Goal: Task Accomplishment & Management: Manage account settings

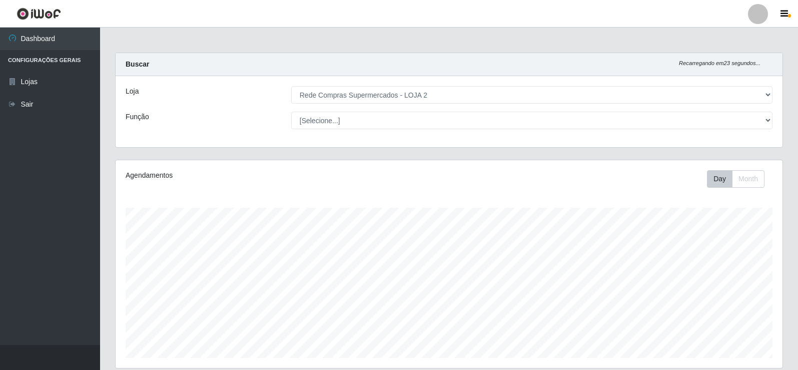
select select "161"
click at [775, 20] on button "button" at bounding box center [785, 14] width 25 height 14
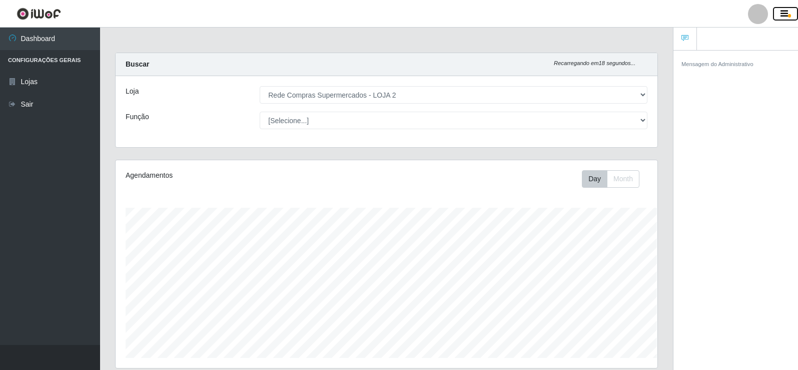
scroll to position [499892, 499558]
click at [63, 12] on link at bounding box center [39, 14] width 78 height 28
click at [55, 10] on img at bounding box center [39, 14] width 45 height 13
click at [36, 11] on img at bounding box center [39, 14] width 45 height 13
click at [36, 10] on img at bounding box center [39, 14] width 45 height 13
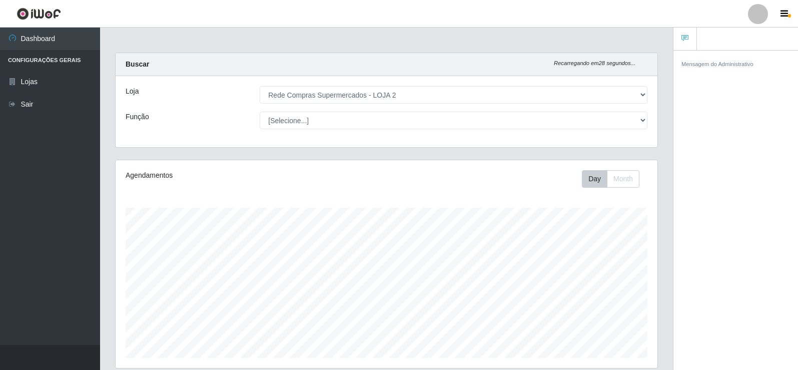
click at [54, 61] on li "Configurações Gerais" at bounding box center [50, 60] width 100 height 21
click at [37, 80] on link "Lojas" at bounding box center [50, 82] width 100 height 23
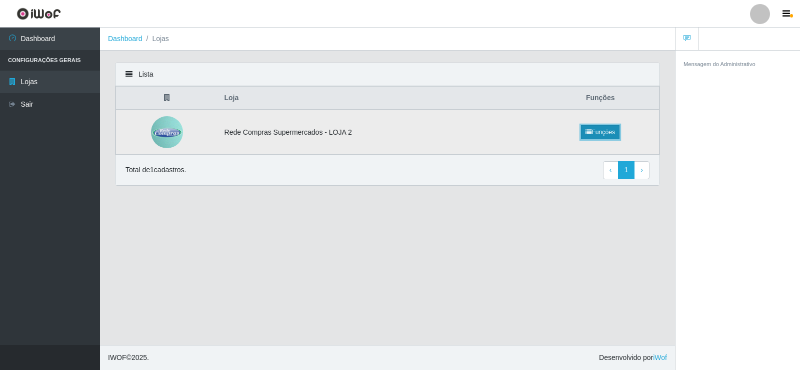
click at [597, 128] on link "Funções" at bounding box center [600, 132] width 39 height 14
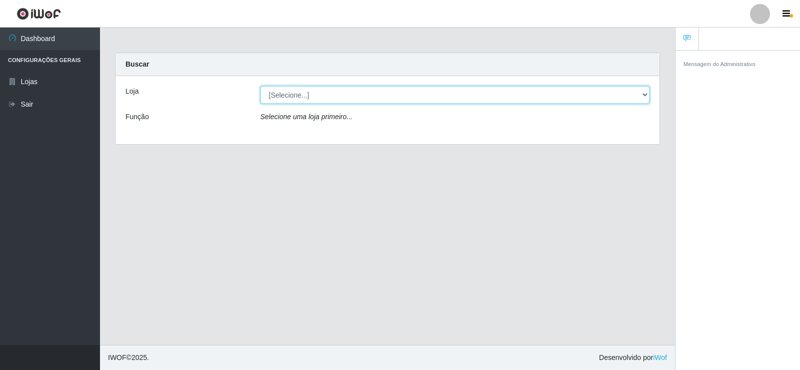
click at [387, 89] on select "[Selecione...] Rede Compras Supermercados - LOJA 2" at bounding box center [456, 95] width 390 height 18
select select "161"
click at [261, 86] on select "[Selecione...] Rede Compras Supermercados - LOJA 2" at bounding box center [456, 95] width 390 height 18
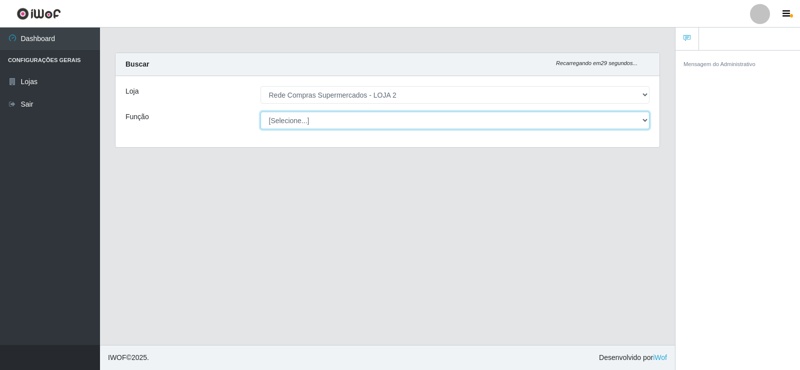
click at [473, 124] on select "[Selecione...] ASG ASG + ASG ++ Balconista Balconista + Balconista ++ Embalador…" at bounding box center [456, 121] width 390 height 18
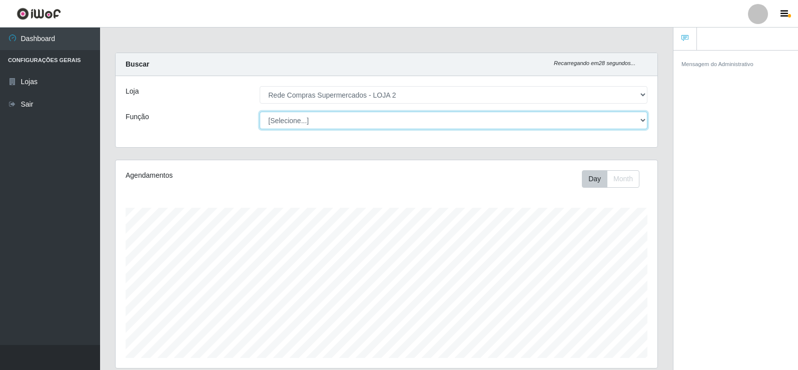
click at [419, 127] on select "[Selecione...] ASG ASG + ASG ++ Balconista Balconista + Balconista ++ Embalador…" at bounding box center [454, 121] width 388 height 18
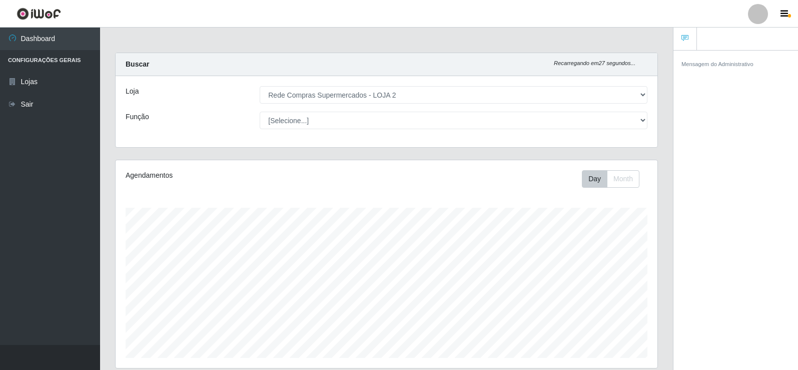
click at [52, 58] on li "Configurações Gerais" at bounding box center [50, 60] width 100 height 21
click at [41, 13] on img at bounding box center [39, 14] width 45 height 13
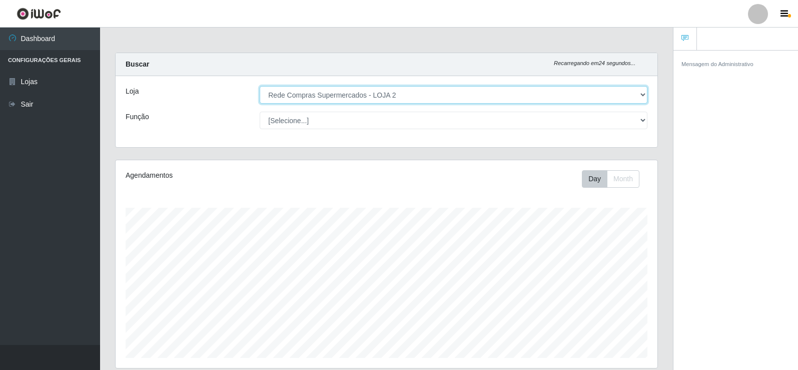
click at [338, 96] on select "[Selecione...] Rede Compras Supermercados - LOJA 2" at bounding box center [454, 95] width 388 height 18
click at [260, 86] on select "[Selecione...] Rede Compras Supermercados - LOJA 2" at bounding box center [454, 95] width 388 height 18
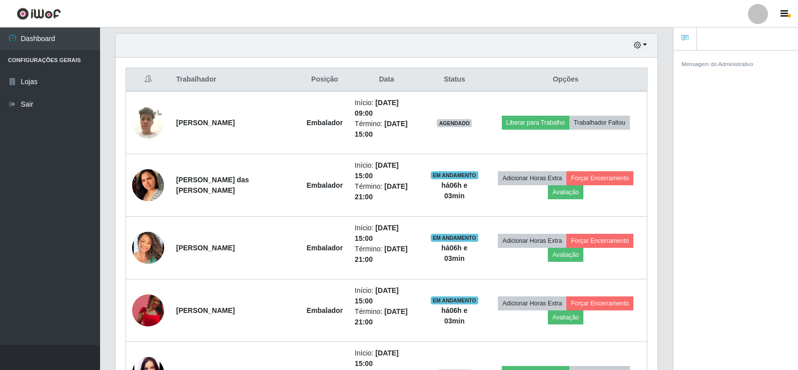
scroll to position [367, 0]
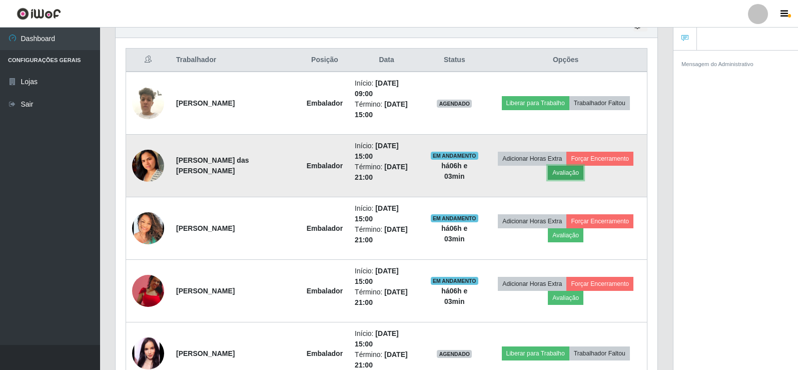
click at [569, 170] on button "Avaliação" at bounding box center [566, 173] width 36 height 14
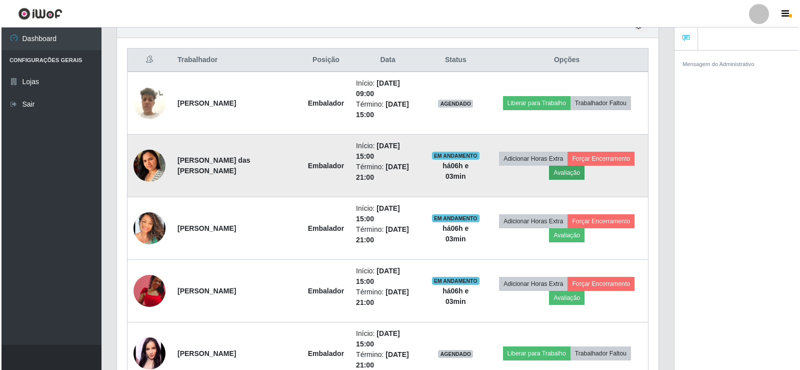
scroll to position [208, 537]
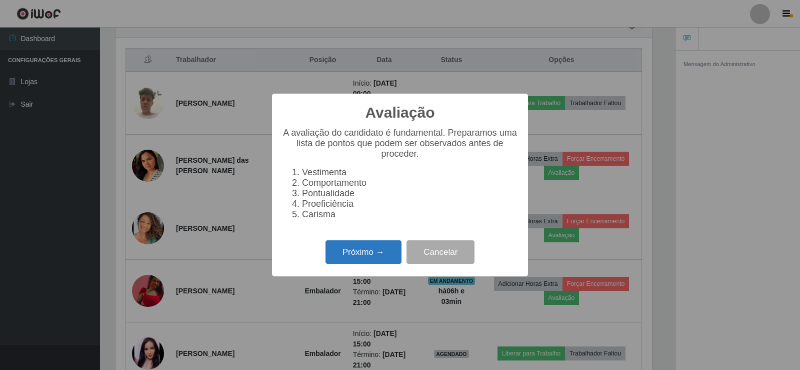
click at [376, 256] on button "Próximo →" at bounding box center [364, 252] width 76 height 24
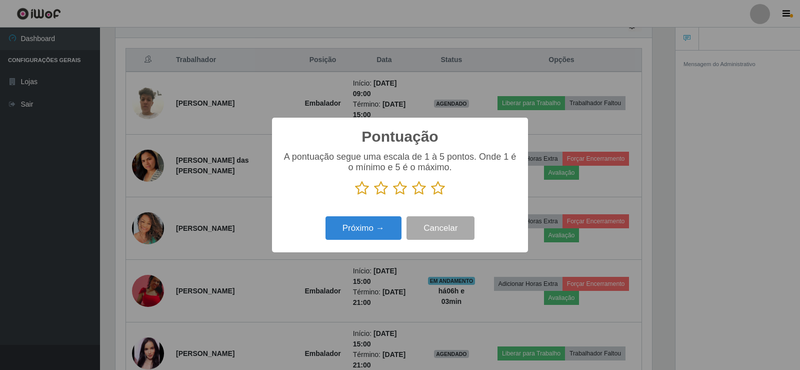
click at [436, 187] on icon at bounding box center [438, 188] width 14 height 15
click at [431, 196] on input "radio" at bounding box center [431, 196] width 0 height 0
click at [383, 235] on button "Próximo →" at bounding box center [364, 228] width 76 height 24
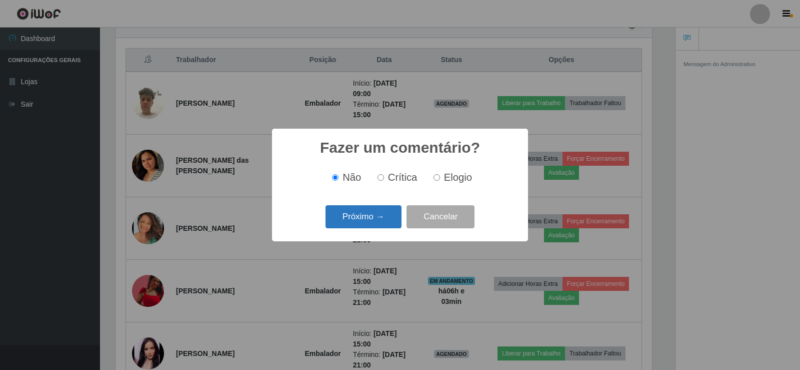
click at [384, 224] on button "Próximo →" at bounding box center [364, 217] width 76 height 24
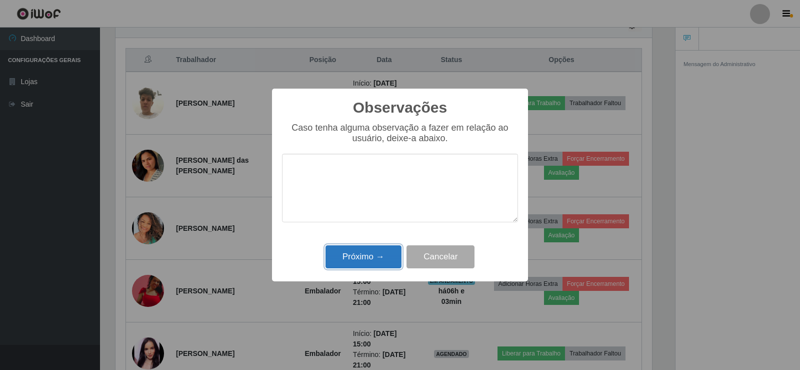
click at [361, 258] on button "Próximo →" at bounding box center [364, 257] width 76 height 24
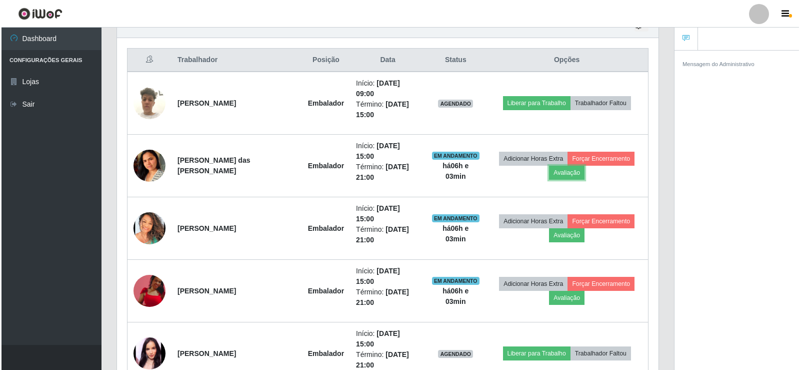
scroll to position [208, 542]
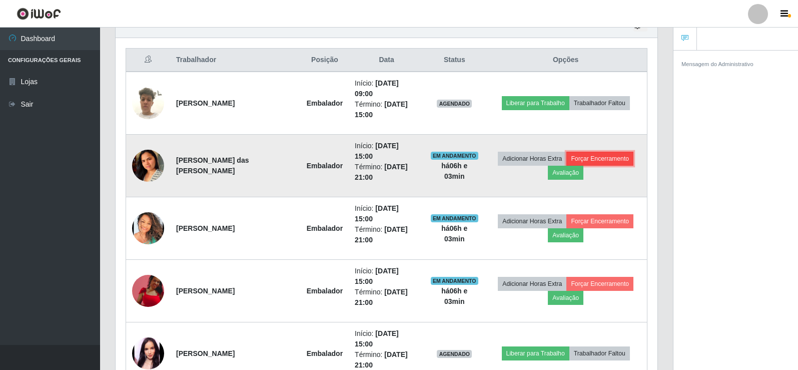
click at [596, 155] on button "Forçar Encerramento" at bounding box center [599, 159] width 67 height 14
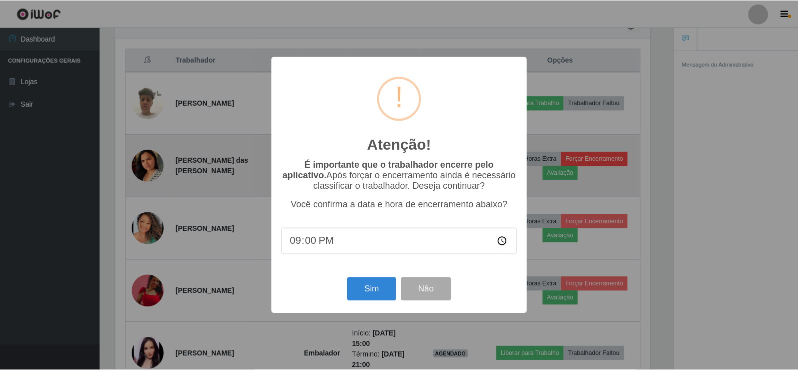
scroll to position [208, 537]
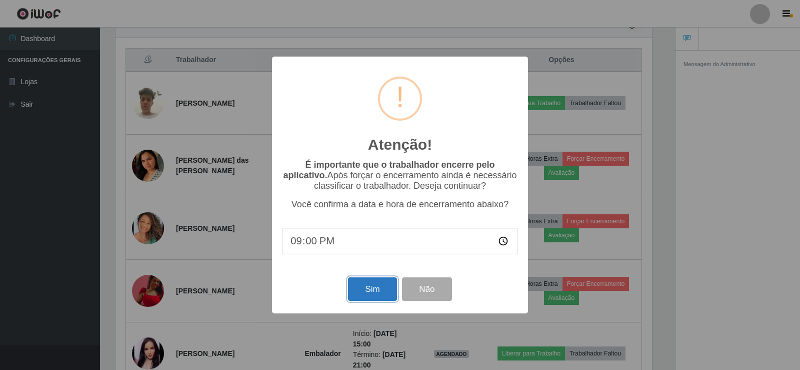
click at [375, 287] on button "Sim" at bounding box center [372, 289] width 49 height 24
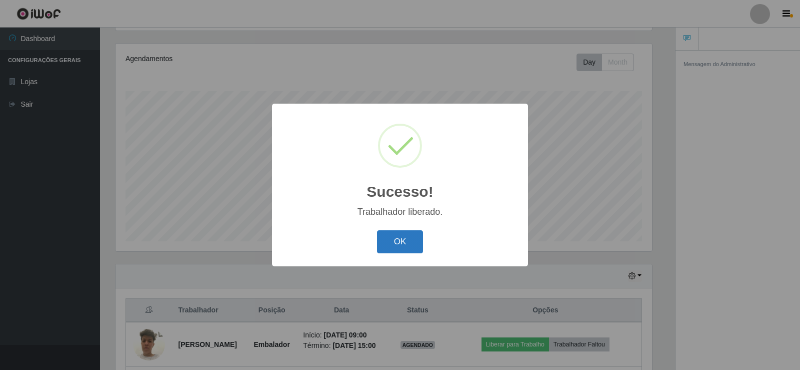
click at [404, 244] on button "OK" at bounding box center [400, 242] width 47 height 24
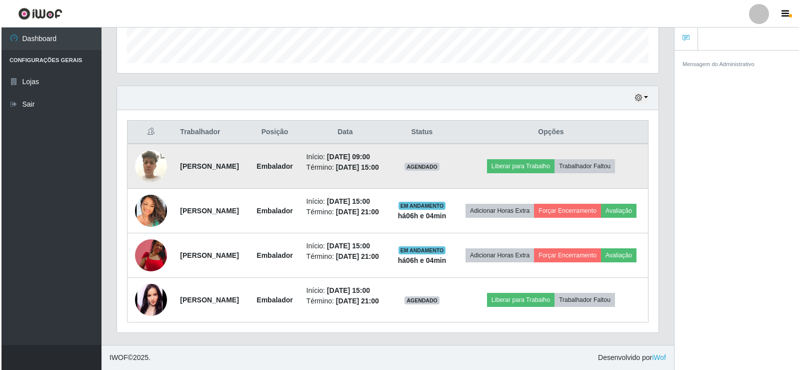
scroll to position [317, 0]
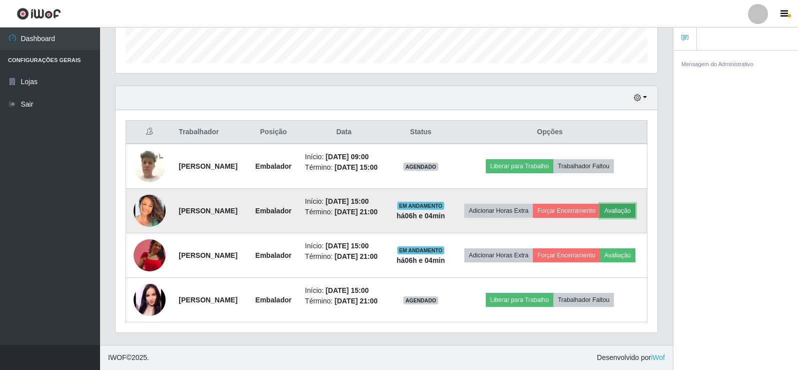
click at [600, 218] on button "Avaliação" at bounding box center [618, 211] width 36 height 14
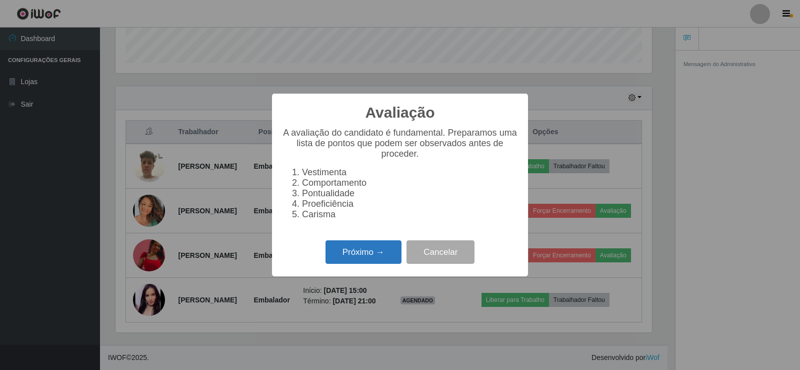
click at [387, 262] on button "Próximo →" at bounding box center [364, 252] width 76 height 24
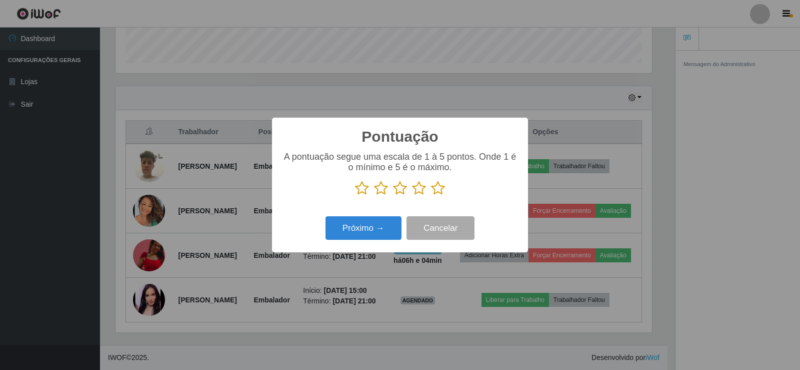
scroll to position [499892, 499563]
click at [437, 189] on icon at bounding box center [438, 188] width 14 height 15
click at [431, 196] on input "radio" at bounding box center [431, 196] width 0 height 0
click at [382, 229] on button "Próximo →" at bounding box center [364, 228] width 76 height 24
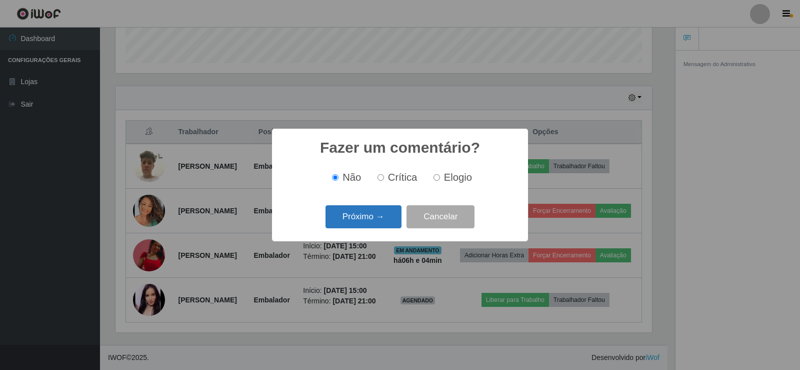
click at [382, 226] on button "Próximo →" at bounding box center [364, 217] width 76 height 24
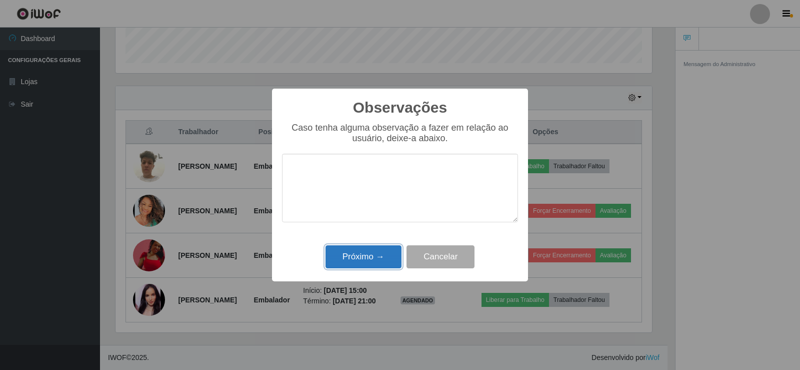
click at [377, 258] on button "Próximo →" at bounding box center [364, 257] width 76 height 24
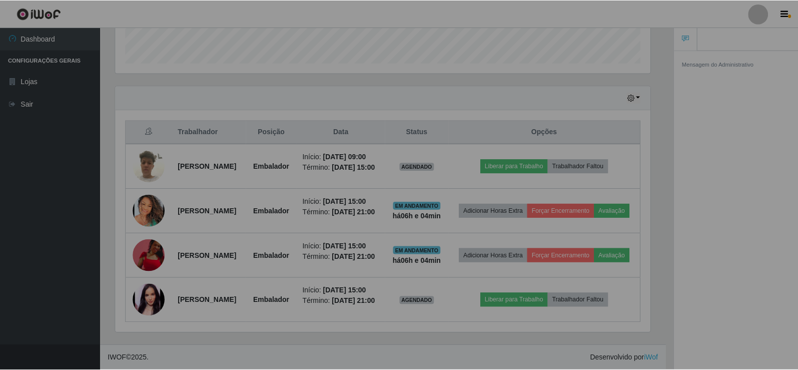
scroll to position [208, 542]
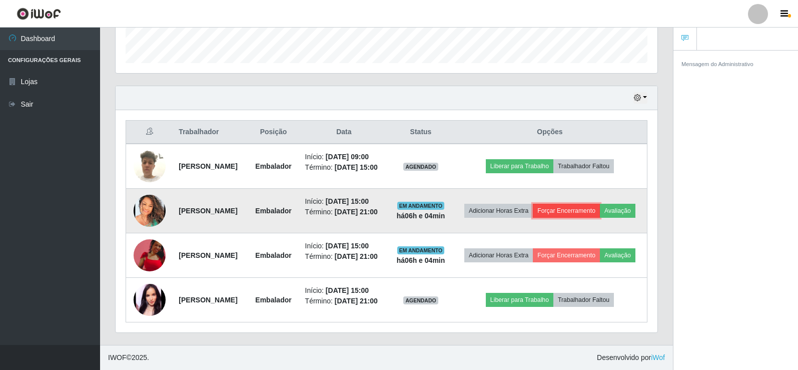
click at [600, 208] on button "Forçar Encerramento" at bounding box center [566, 211] width 67 height 14
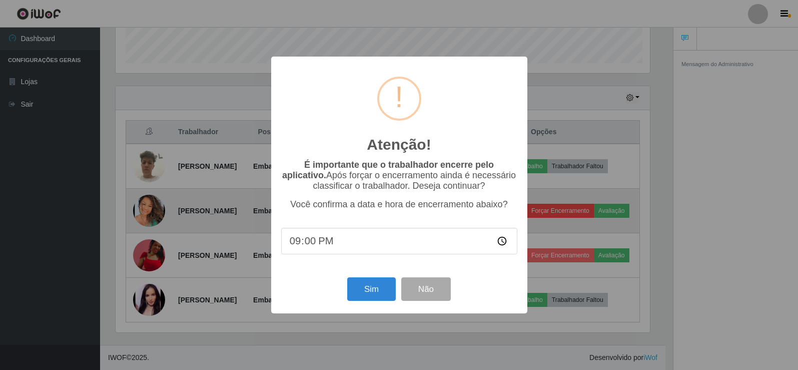
scroll to position [0, 0]
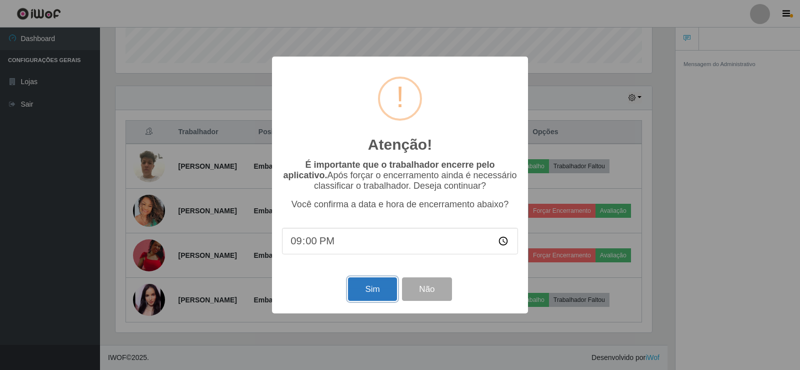
click at [363, 285] on button "Sim" at bounding box center [372, 289] width 49 height 24
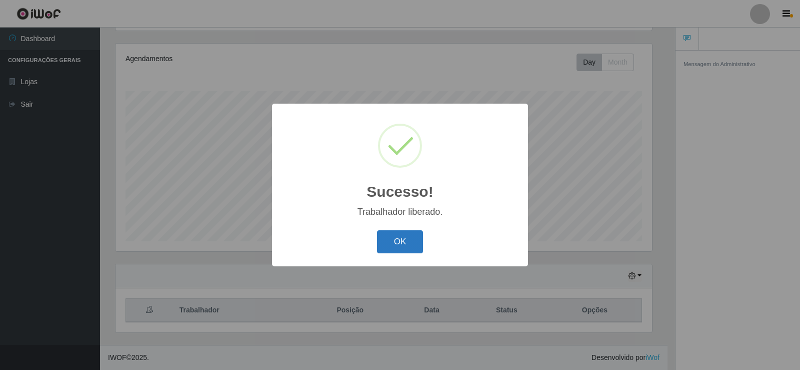
click at [391, 245] on button "OK" at bounding box center [400, 242] width 47 height 24
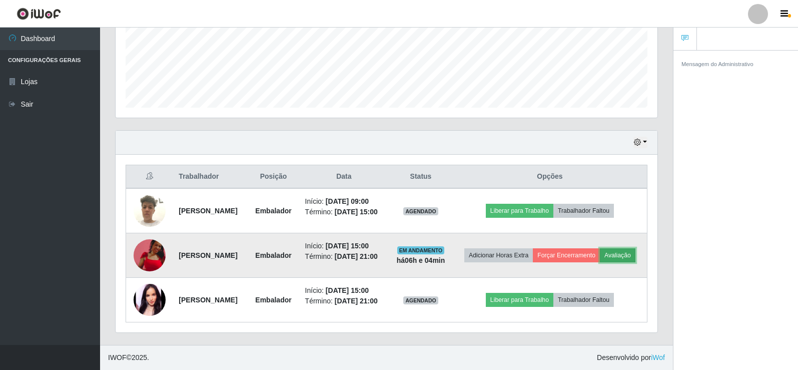
click at [600, 248] on button "Avaliação" at bounding box center [618, 255] width 36 height 14
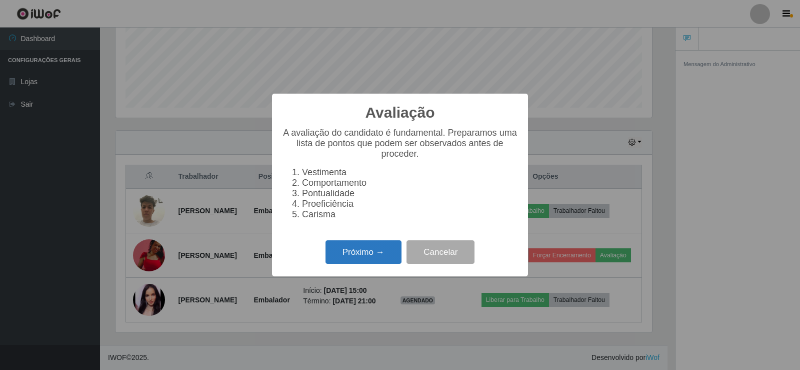
click at [368, 264] on button "Próximo →" at bounding box center [364, 252] width 76 height 24
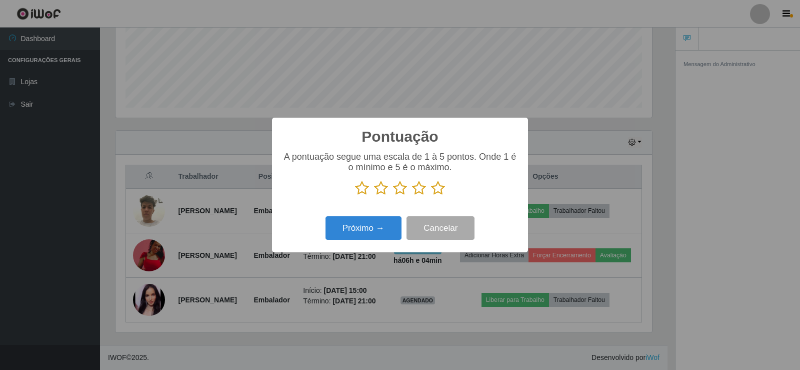
click at [438, 188] on icon at bounding box center [438, 188] width 14 height 15
click at [431, 196] on input "radio" at bounding box center [431, 196] width 0 height 0
click at [379, 232] on button "Próximo →" at bounding box center [364, 228] width 76 height 24
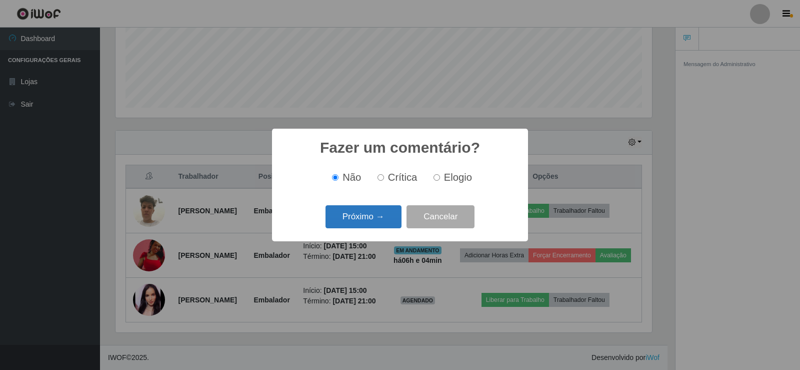
click at [382, 225] on button "Próximo →" at bounding box center [364, 217] width 76 height 24
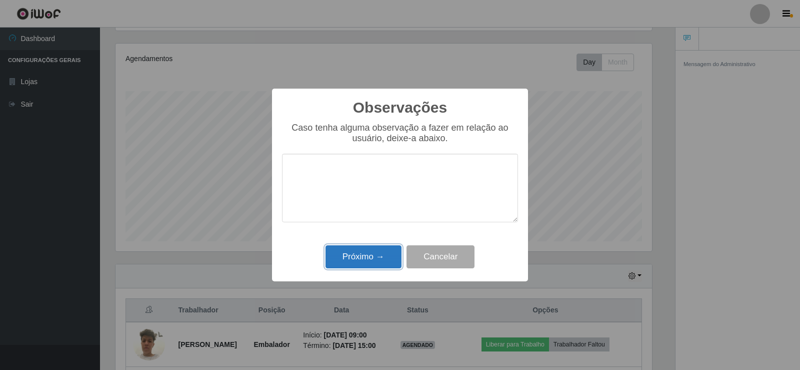
click at [380, 260] on button "Próximo →" at bounding box center [364, 257] width 76 height 24
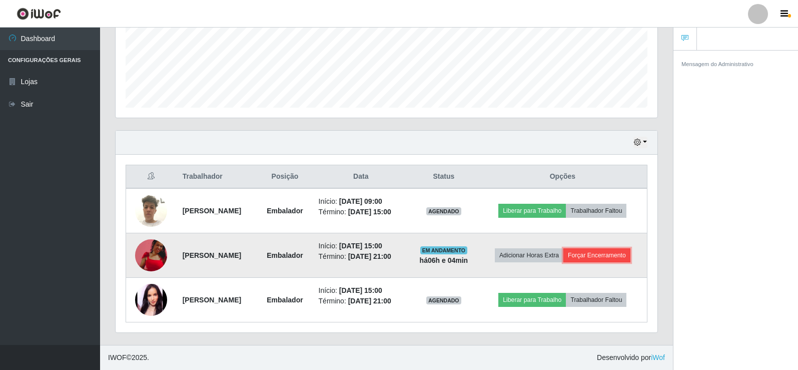
click at [578, 251] on button "Forçar Encerramento" at bounding box center [596, 255] width 67 height 14
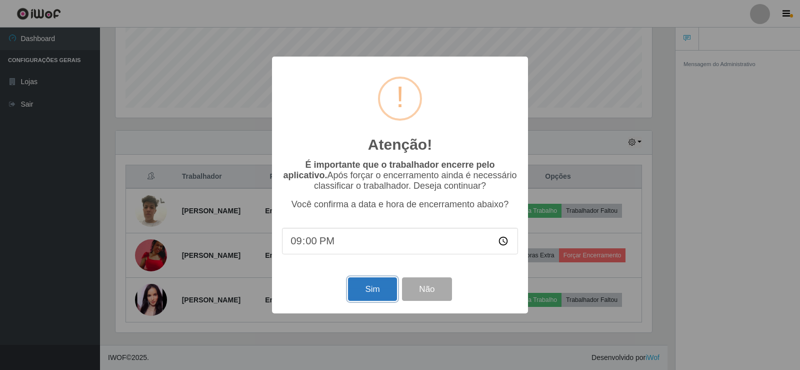
click at [374, 288] on button "Sim" at bounding box center [372, 289] width 49 height 24
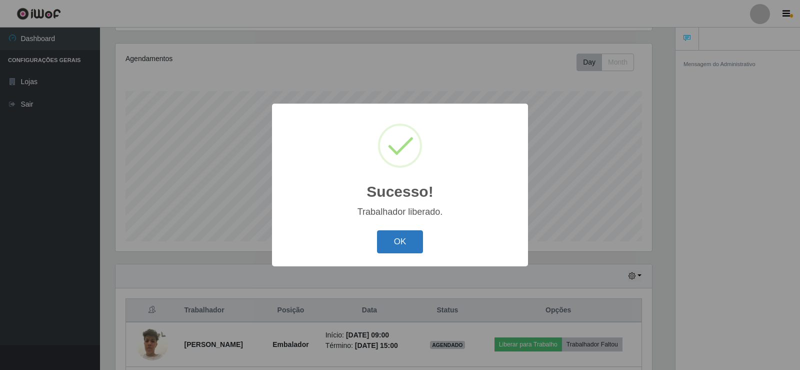
click at [398, 246] on button "OK" at bounding box center [400, 242] width 47 height 24
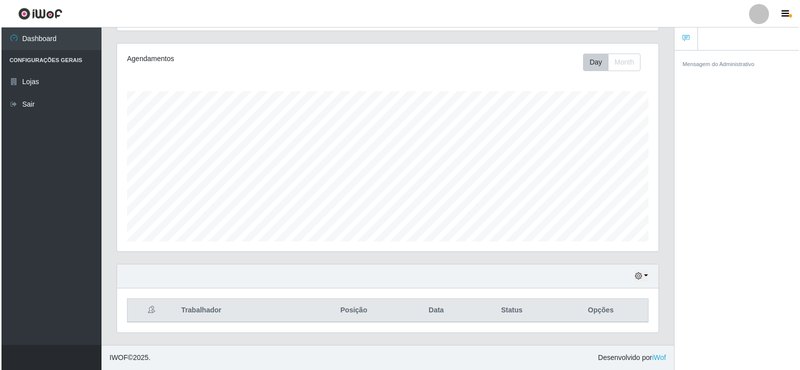
scroll to position [206, 0]
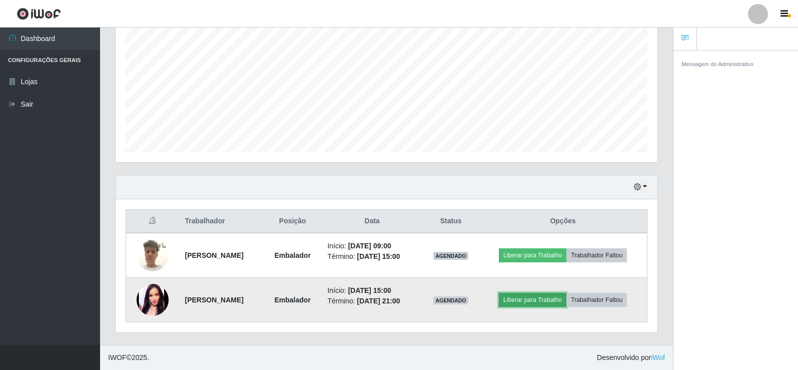
click at [559, 299] on button "Liberar para Trabalho" at bounding box center [533, 300] width 68 height 14
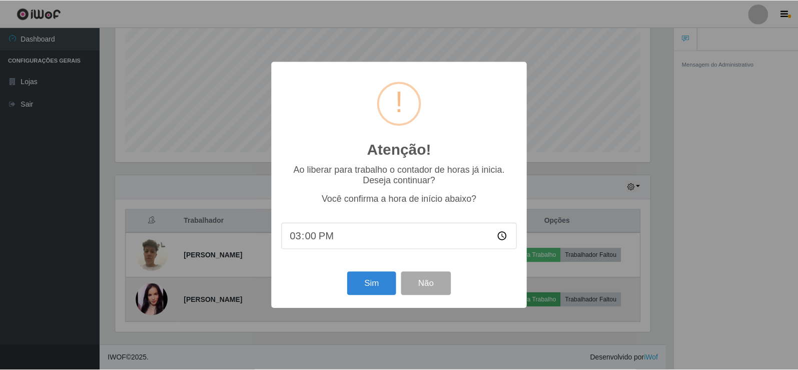
scroll to position [208, 537]
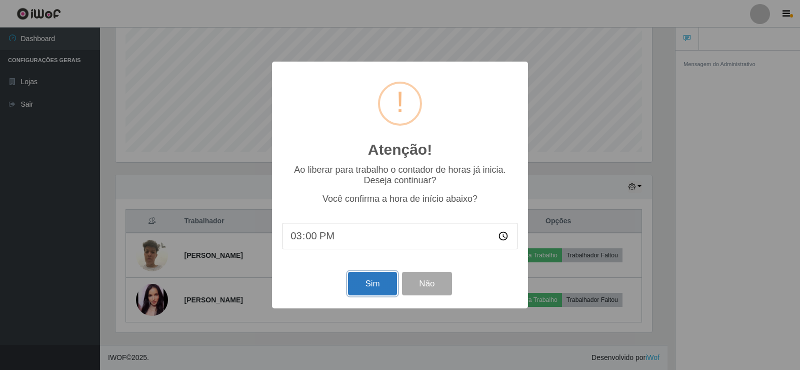
click at [367, 288] on button "Sim" at bounding box center [372, 284] width 49 height 24
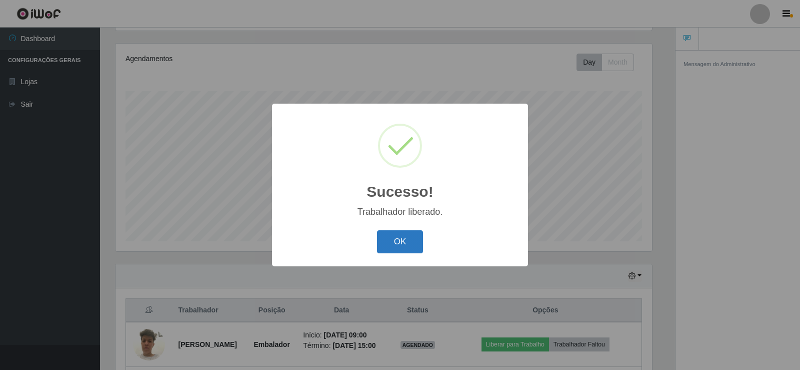
click at [389, 238] on button "OK" at bounding box center [400, 242] width 47 height 24
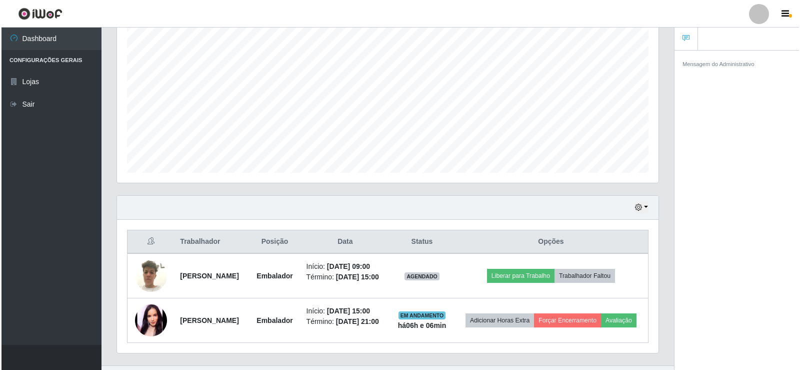
scroll to position [242, 0]
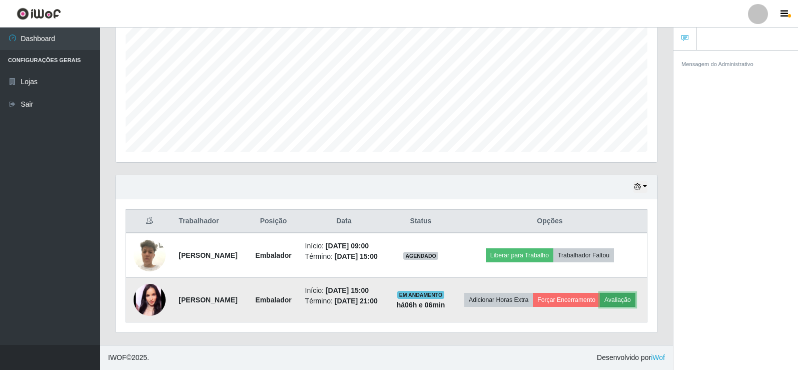
click at [600, 303] on button "Avaliação" at bounding box center [618, 300] width 36 height 14
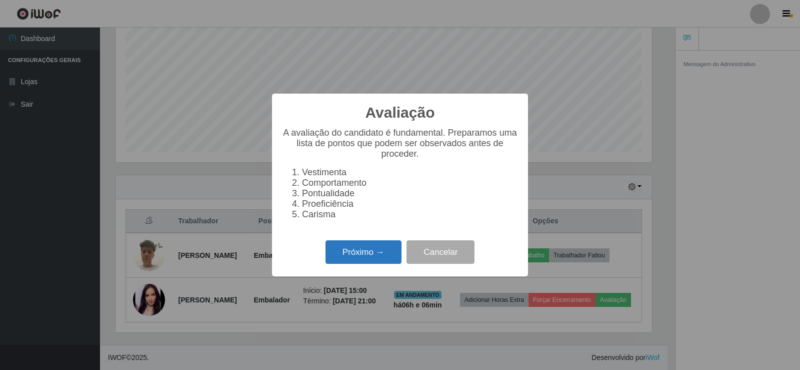
click at [380, 261] on button "Próximo →" at bounding box center [364, 252] width 76 height 24
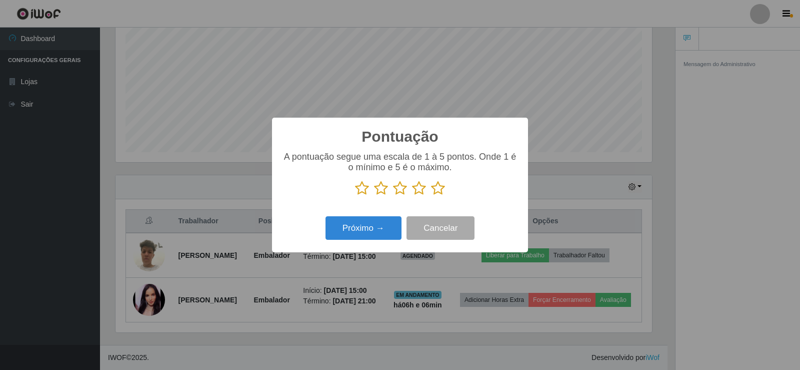
scroll to position [499892, 499563]
click at [438, 190] on icon at bounding box center [438, 188] width 14 height 15
click at [431, 196] on input "radio" at bounding box center [431, 196] width 0 height 0
click at [379, 226] on button "Próximo →" at bounding box center [364, 228] width 76 height 24
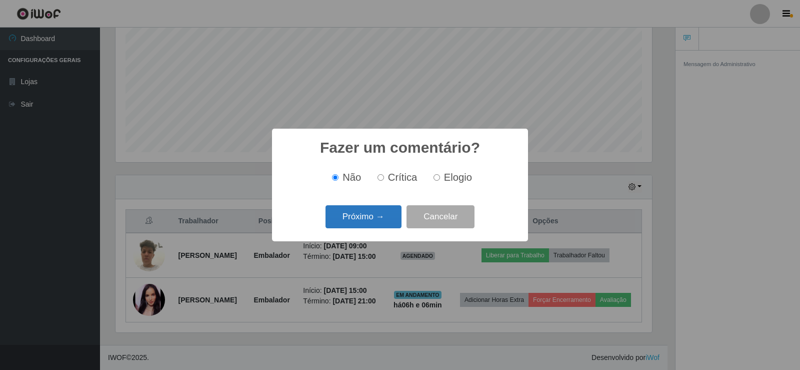
click at [379, 218] on button "Próximo →" at bounding box center [364, 217] width 76 height 24
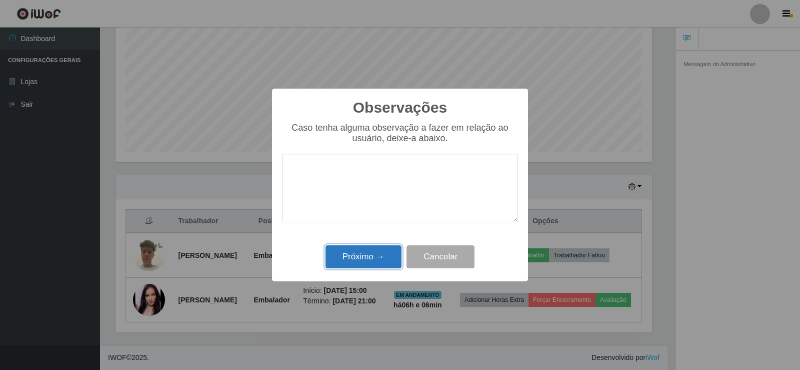
click at [386, 253] on button "Próximo →" at bounding box center [364, 257] width 76 height 24
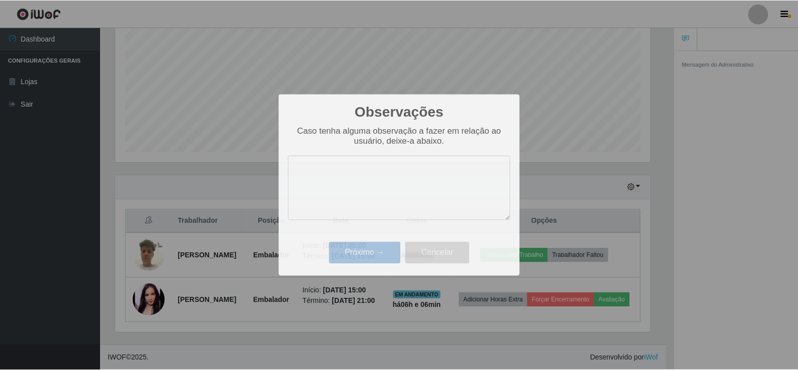
scroll to position [208, 542]
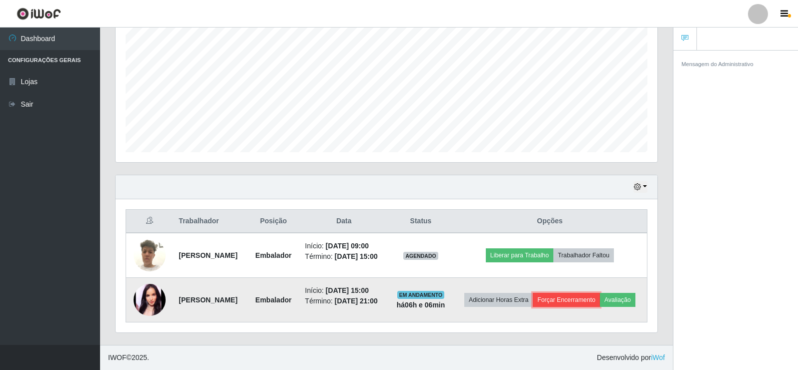
click at [585, 293] on button "Forçar Encerramento" at bounding box center [566, 300] width 67 height 14
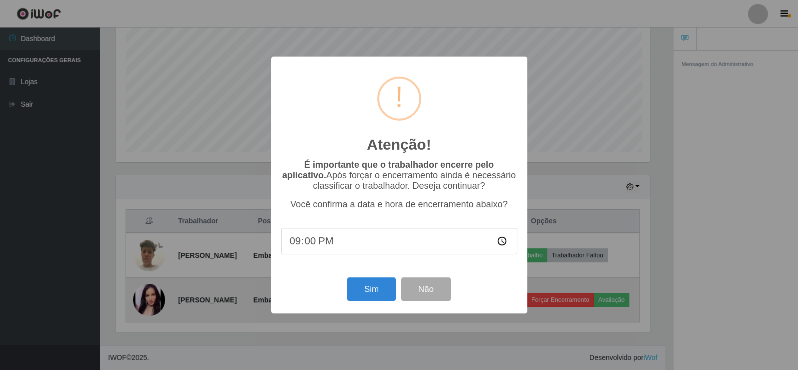
scroll to position [208, 537]
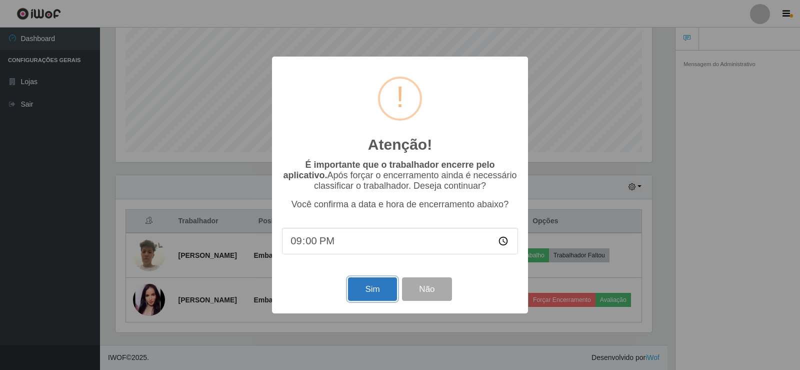
click at [370, 291] on button "Sim" at bounding box center [372, 289] width 49 height 24
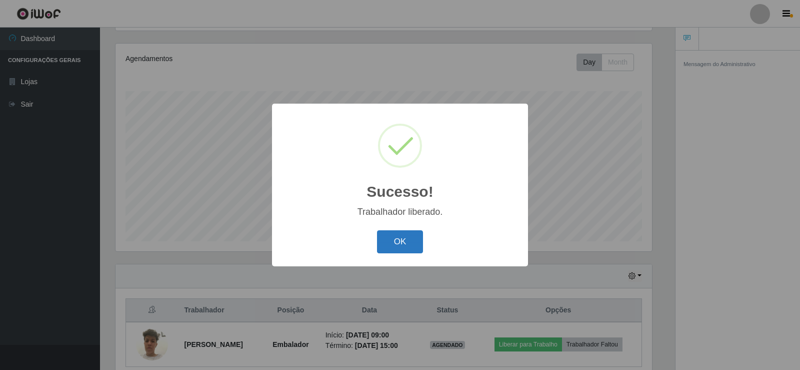
click at [401, 246] on button "OK" at bounding box center [400, 242] width 47 height 24
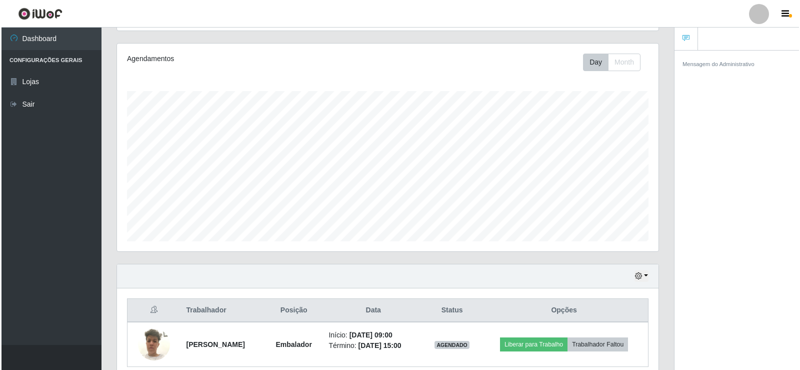
scroll to position [161, 0]
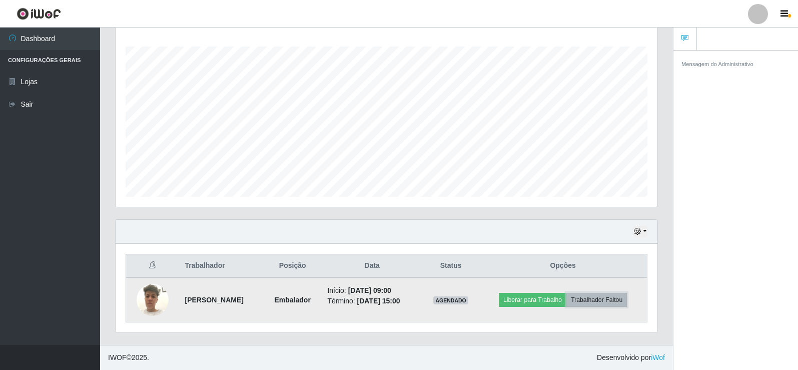
click at [610, 305] on button "Trabalhador Faltou" at bounding box center [596, 300] width 61 height 14
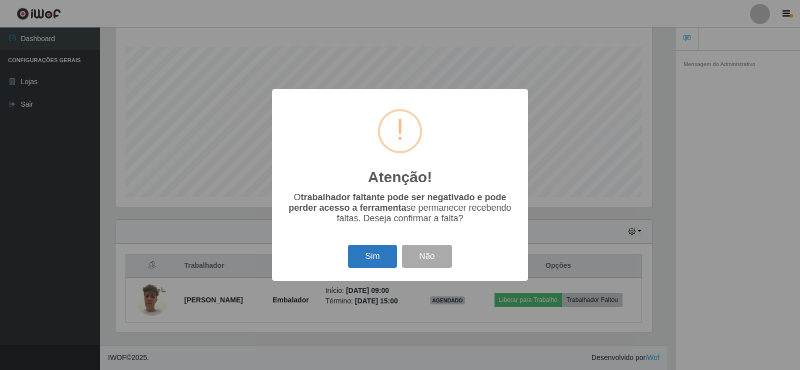
click at [365, 262] on button "Sim" at bounding box center [372, 257] width 49 height 24
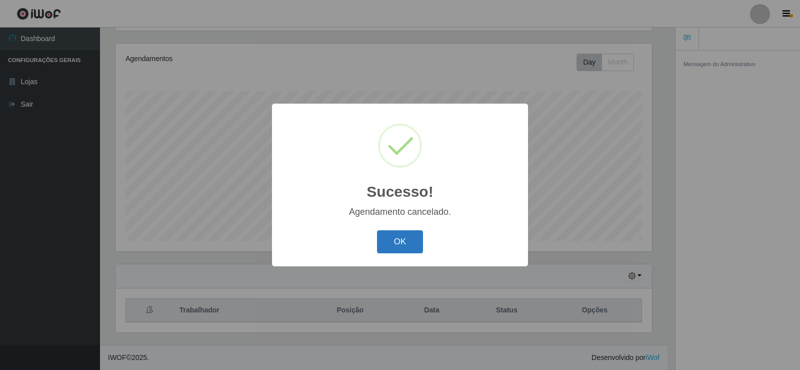
click at [401, 239] on button "OK" at bounding box center [400, 242] width 47 height 24
